Goal: Task Accomplishment & Management: Complete application form

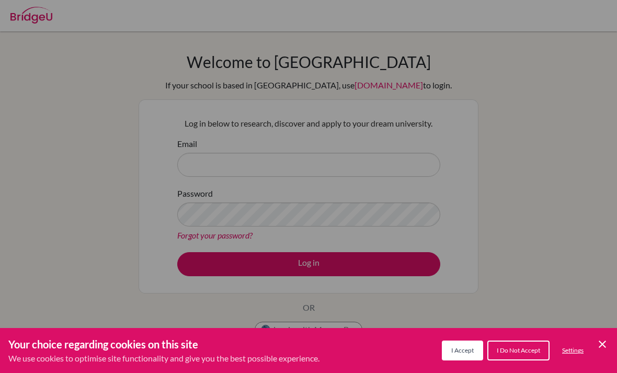
click at [602, 333] on div "Your choice regarding cookies on this site We use cookies to optimise site func…" at bounding box center [308, 350] width 617 height 45
click at [604, 345] on icon "Save and close" at bounding box center [601, 343] width 7 height 7
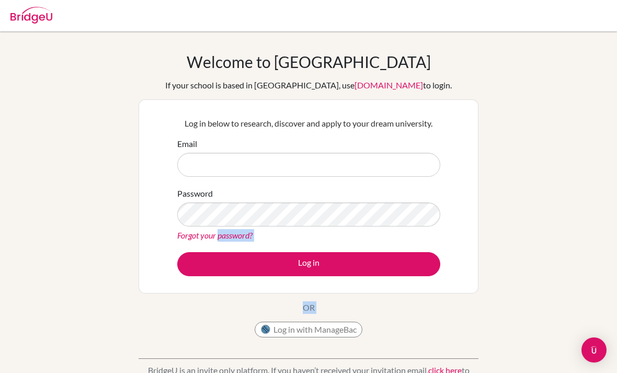
click at [562, 152] on div "Welcome to [GEOGRAPHIC_DATA] If your school is based in [GEOGRAPHIC_DATA], use …" at bounding box center [308, 223] width 617 height 342
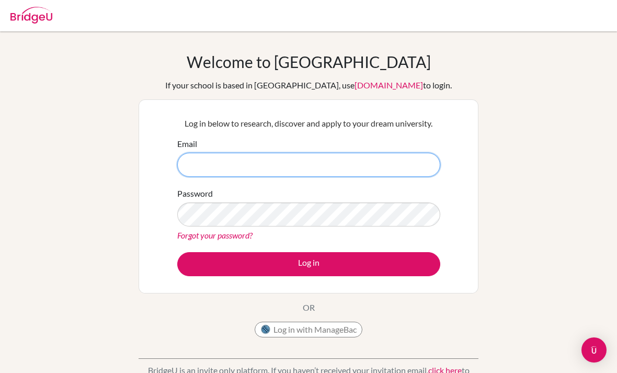
click at [211, 164] on input "Email" at bounding box center [308, 165] width 263 height 24
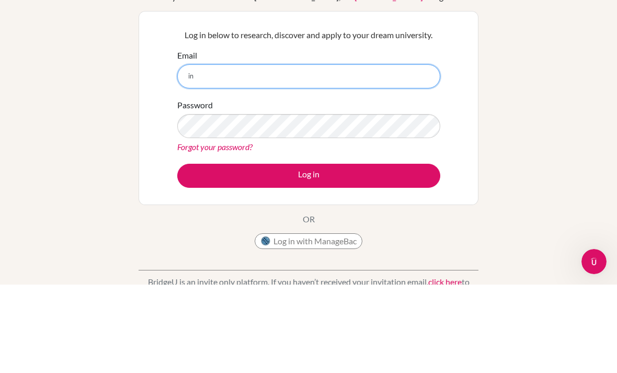
type input "i"
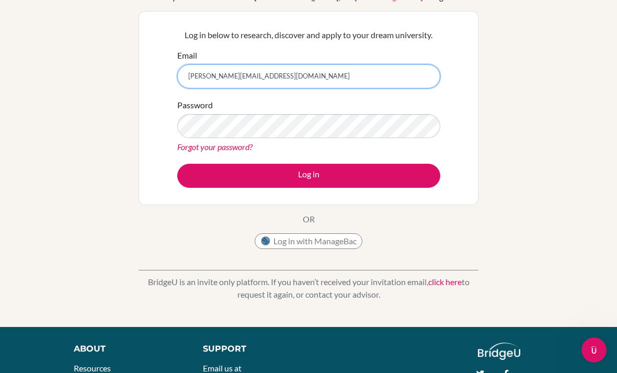
type input "[PERSON_NAME][EMAIL_ADDRESS][DOMAIN_NAME]"
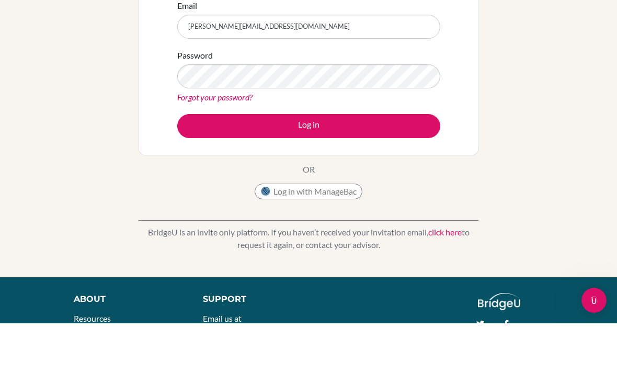
click at [207, 164] on button "Log in" at bounding box center [308, 176] width 263 height 24
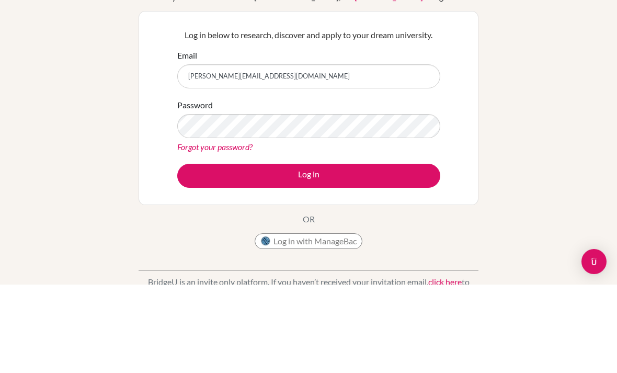
click at [308, 252] on button "Log in" at bounding box center [308, 264] width 263 height 24
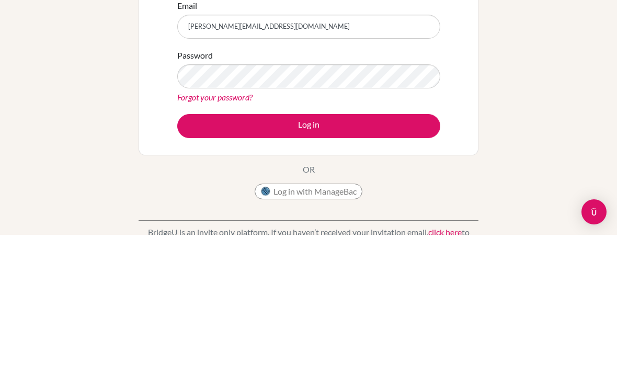
click at [212, 252] on button "Log in" at bounding box center [308, 264] width 263 height 24
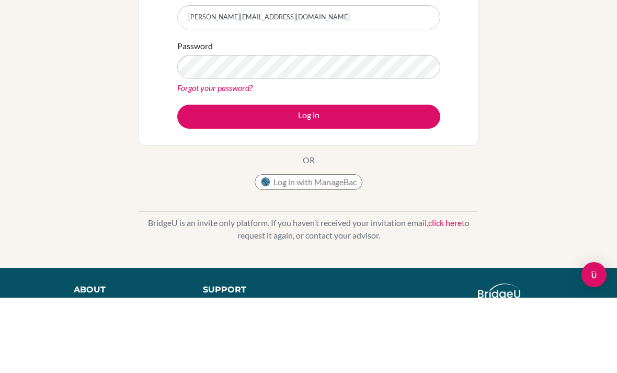
scroll to position [75, 0]
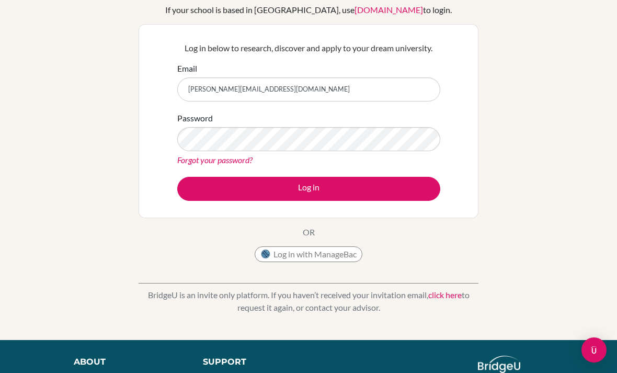
click at [217, 192] on button "Log in" at bounding box center [308, 189] width 263 height 24
click at [193, 187] on button "Log in" at bounding box center [308, 189] width 263 height 24
click at [200, 193] on button "Log in" at bounding box center [308, 189] width 263 height 24
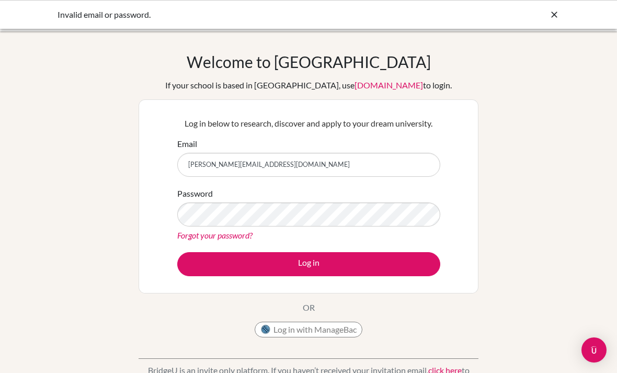
click at [156, 172] on div "Log in below to research, discover and apply to your dream university. Email ia…" at bounding box center [308, 196] width 340 height 194
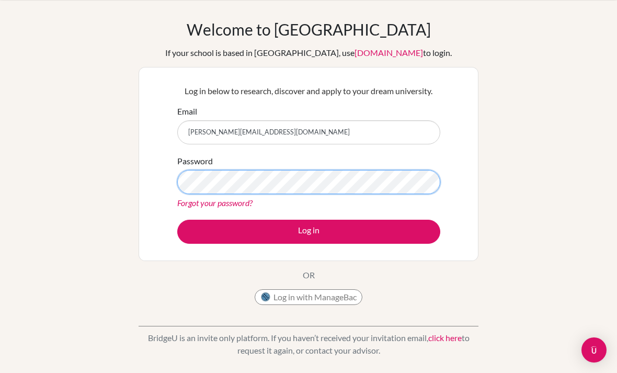
scroll to position [32, 0]
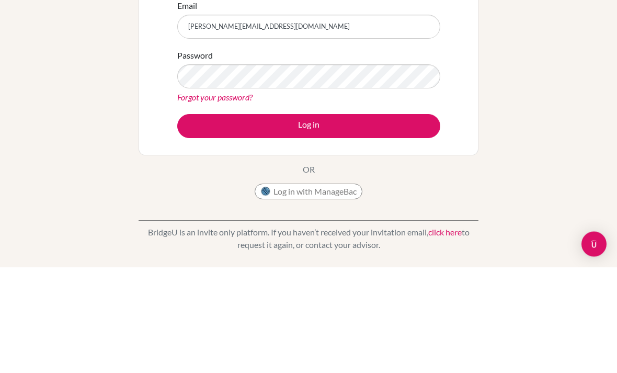
click at [399, 220] on button "Log in" at bounding box center [308, 232] width 263 height 24
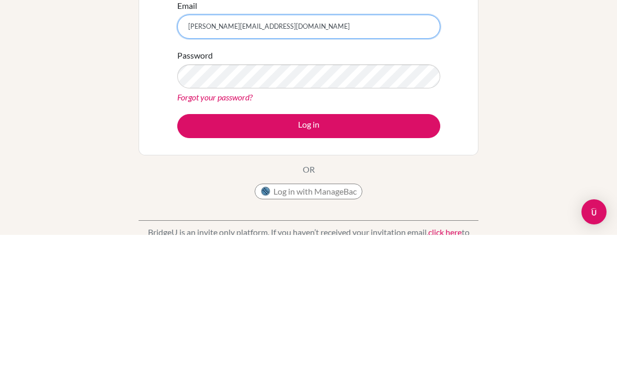
click at [246, 153] on input "[PERSON_NAME][EMAIL_ADDRESS][DOMAIN_NAME]" at bounding box center [308, 165] width 263 height 24
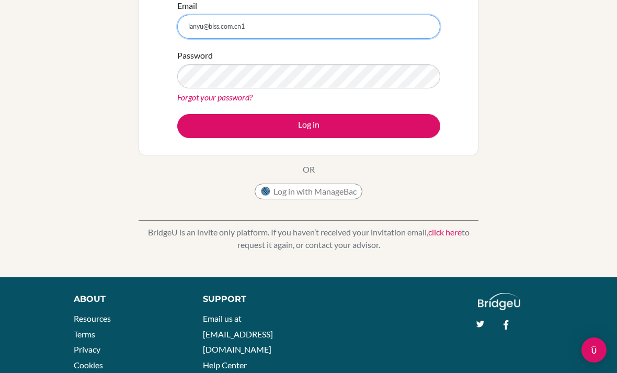
type input "[PERSON_NAME][EMAIL_ADDRESS][DOMAIN_NAME]"
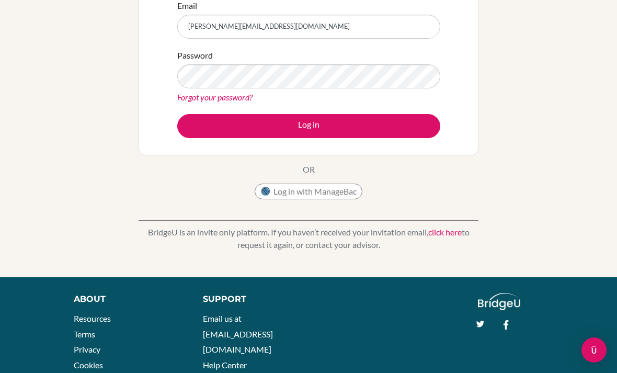
click at [199, 128] on button "Log in" at bounding box center [308, 126] width 263 height 24
click at [214, 124] on button "Log in" at bounding box center [308, 126] width 263 height 24
click at [366, 135] on button "Log in" at bounding box center [308, 126] width 263 height 24
click at [359, 124] on button "Log in" at bounding box center [308, 126] width 263 height 24
click at [350, 138] on button "Log in" at bounding box center [308, 126] width 263 height 24
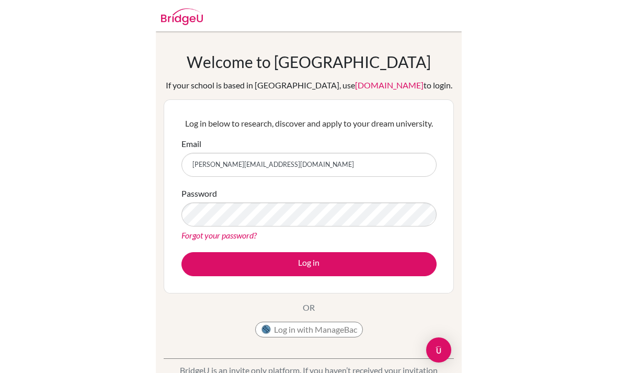
scroll to position [115, 0]
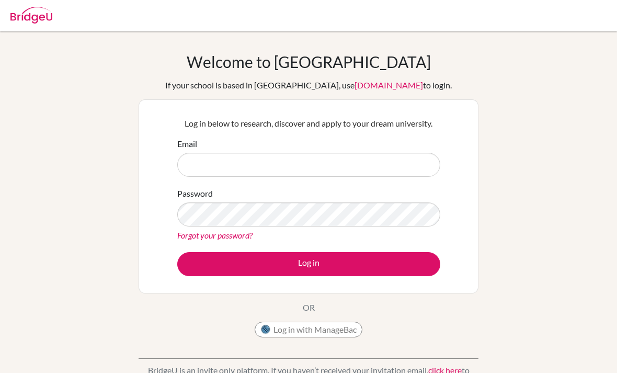
scroll to position [72, 0]
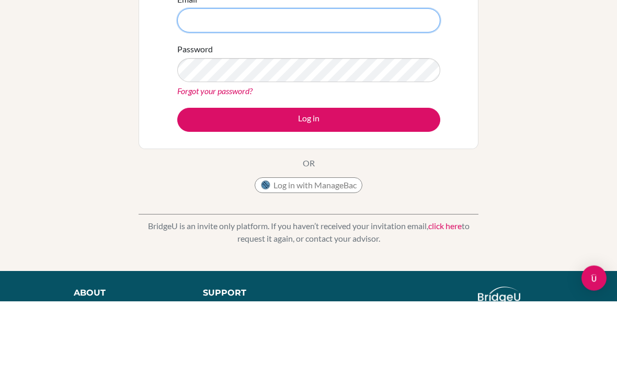
type input "[PERSON_NAME][EMAIL_ADDRESS][DOMAIN_NAME]"
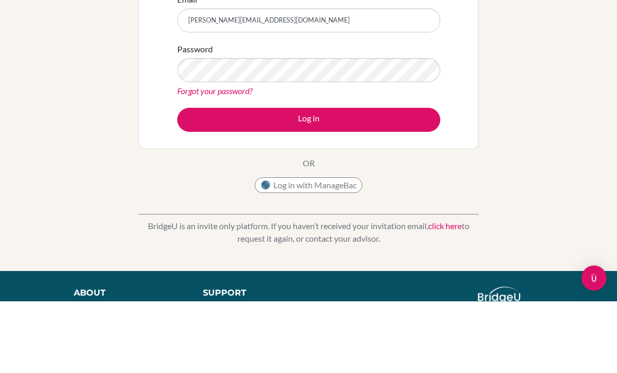
click at [308, 191] on button "Log in" at bounding box center [308, 192] width 263 height 24
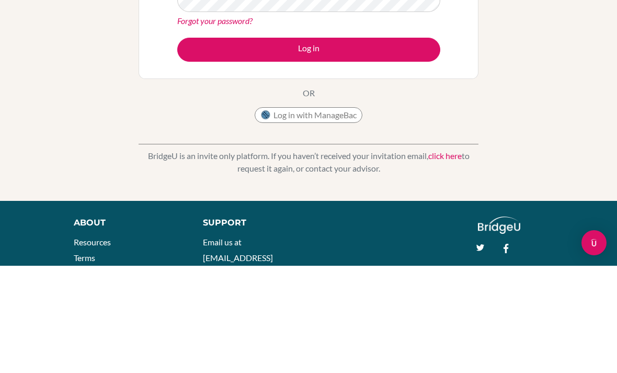
scroll to position [107, 0]
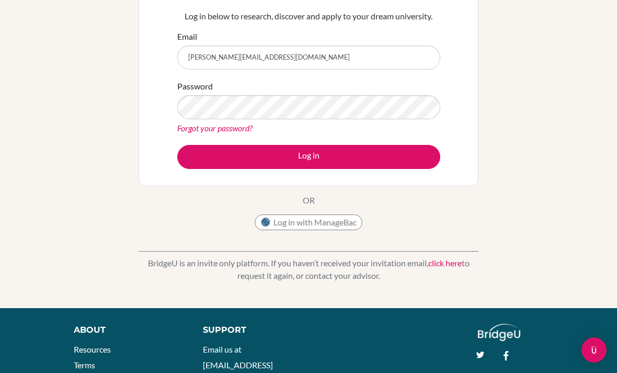
click at [202, 156] on button "Log in" at bounding box center [308, 157] width 263 height 24
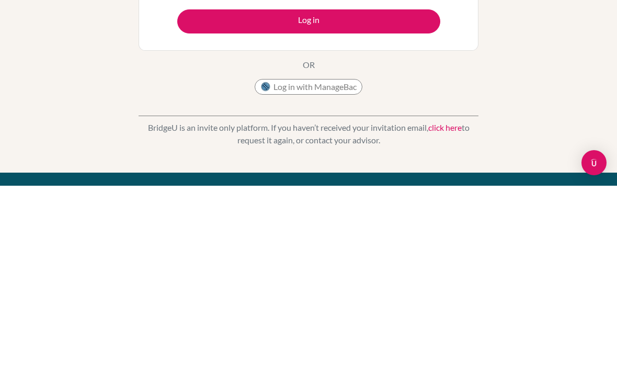
scroll to position [56, 0]
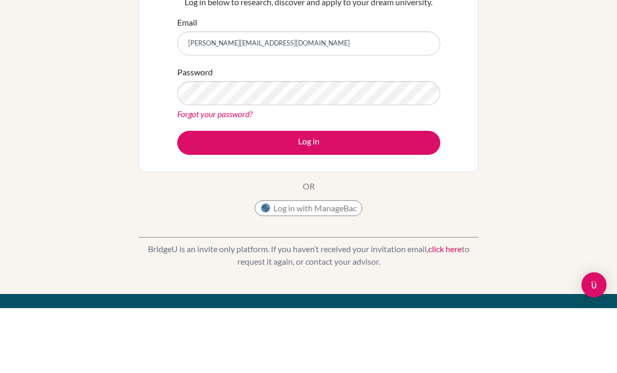
click at [346, 196] on button "Log in" at bounding box center [308, 208] width 263 height 24
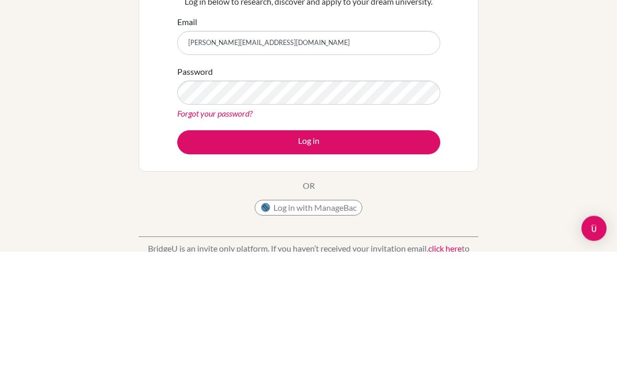
click at [308, 252] on button "Log in" at bounding box center [308, 264] width 263 height 24
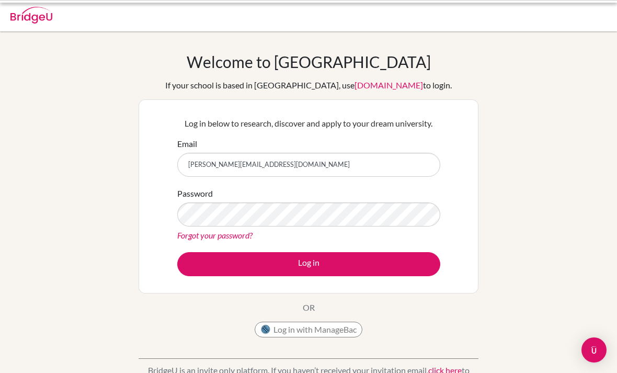
scroll to position [72, 0]
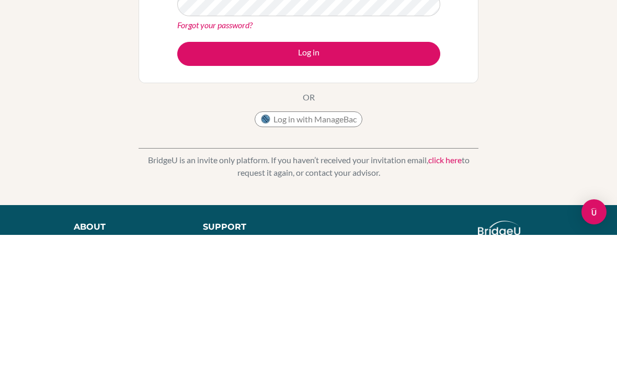
click at [392, 180] on button "Log in" at bounding box center [308, 192] width 263 height 24
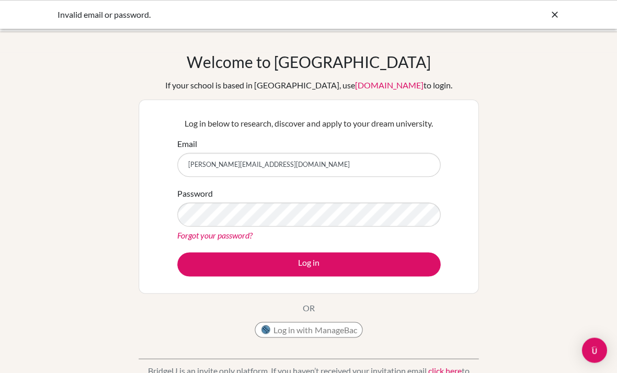
click at [270, 357] on div "BridgeU is an invite only platform. If you haven’t received your invitation ema…" at bounding box center [308, 368] width 340 height 52
